Goal: Information Seeking & Learning: Learn about a topic

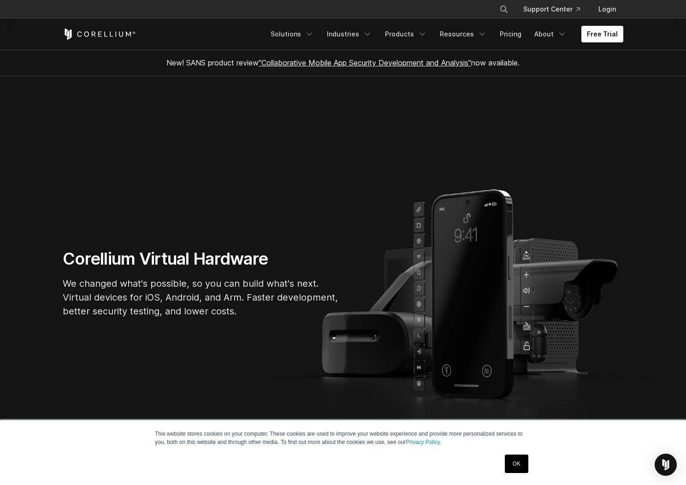
click at [386, 318] on div "Corellium Virtual Hardware We changed what's possible, so you can build what's …" at bounding box center [342, 286] width 579 height 77
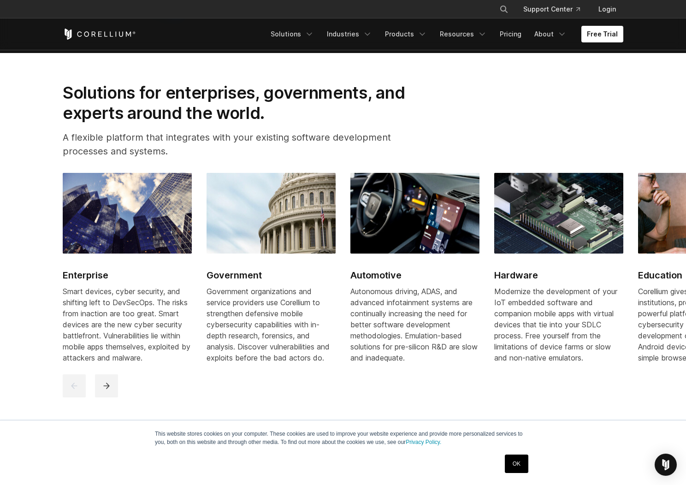
scroll to position [1125, 0]
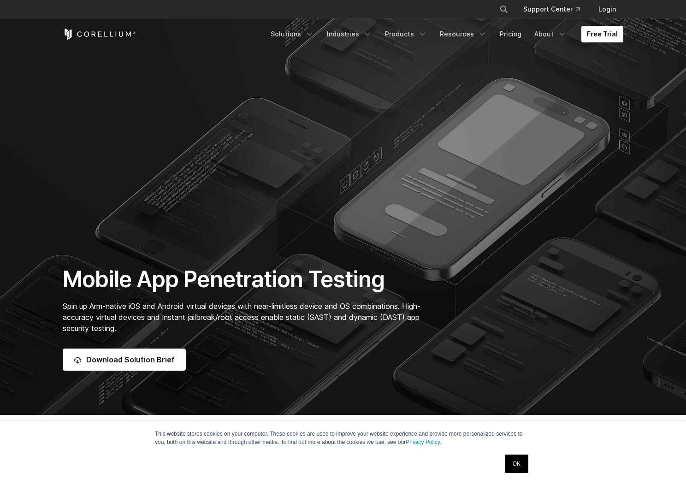
scroll to position [47, 0]
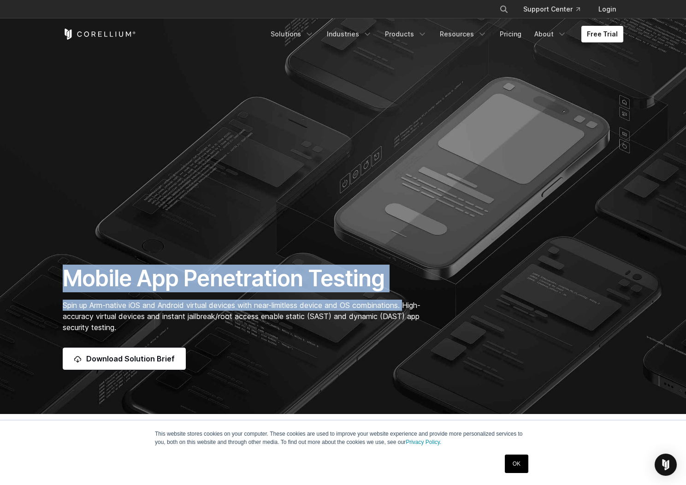
drag, startPoint x: 512, startPoint y: 310, endPoint x: 511, endPoint y: 133, distance: 176.5
click at [511, 133] on section "Mobile App Penetration Testing Spin up Arm-native iOS and Android virtual devic…" at bounding box center [343, 183] width 686 height 460
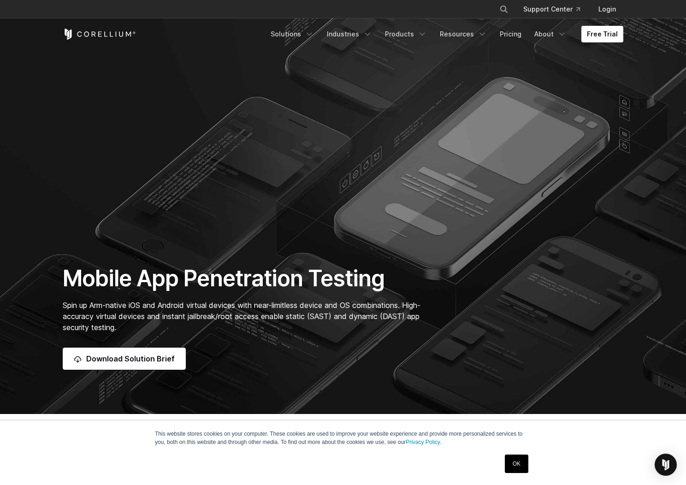
click at [411, 259] on section "Mobile App Penetration Testing Spin up Arm-native iOS and Android virtual devic…" at bounding box center [343, 183] width 686 height 460
